Goal: Navigation & Orientation: Find specific page/section

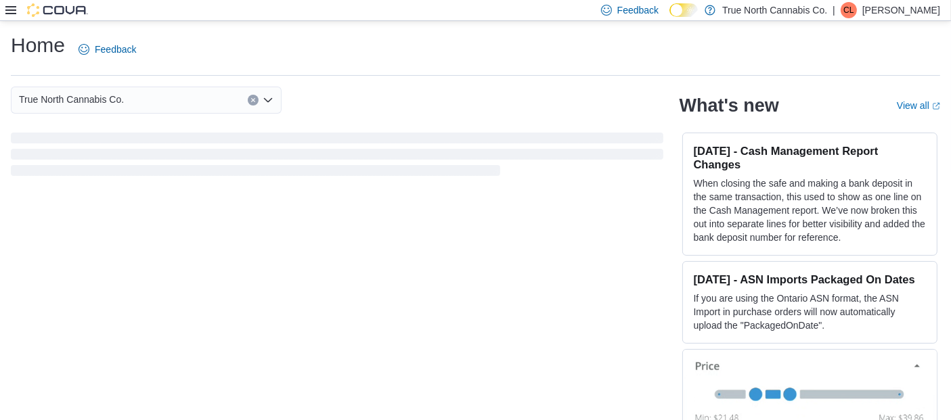
click at [911, 8] on p "Christina Lachance" at bounding box center [901, 10] width 78 height 16
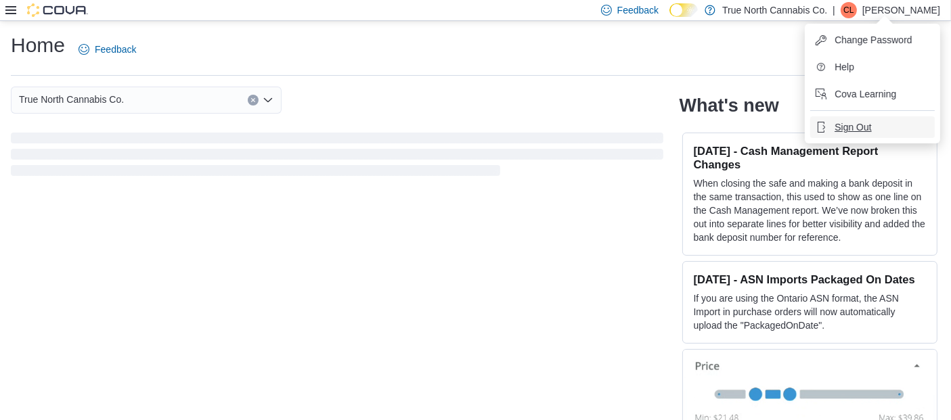
click at [852, 121] on span "Sign Out" at bounding box center [853, 128] width 37 height 14
